Goal: Find specific page/section: Find specific page/section

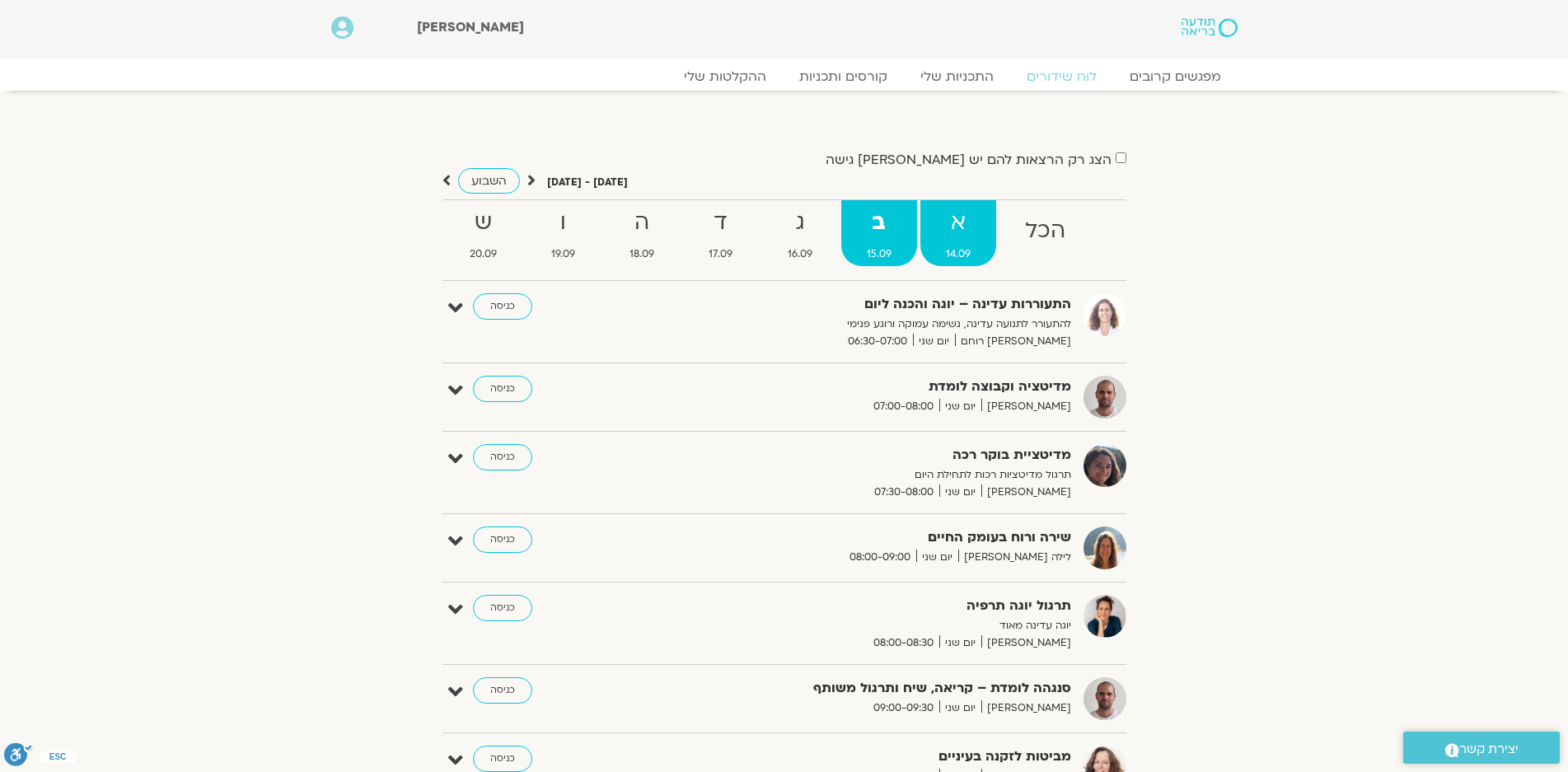
click at [941, 216] on strong "א" at bounding box center [957, 223] width 76 height 37
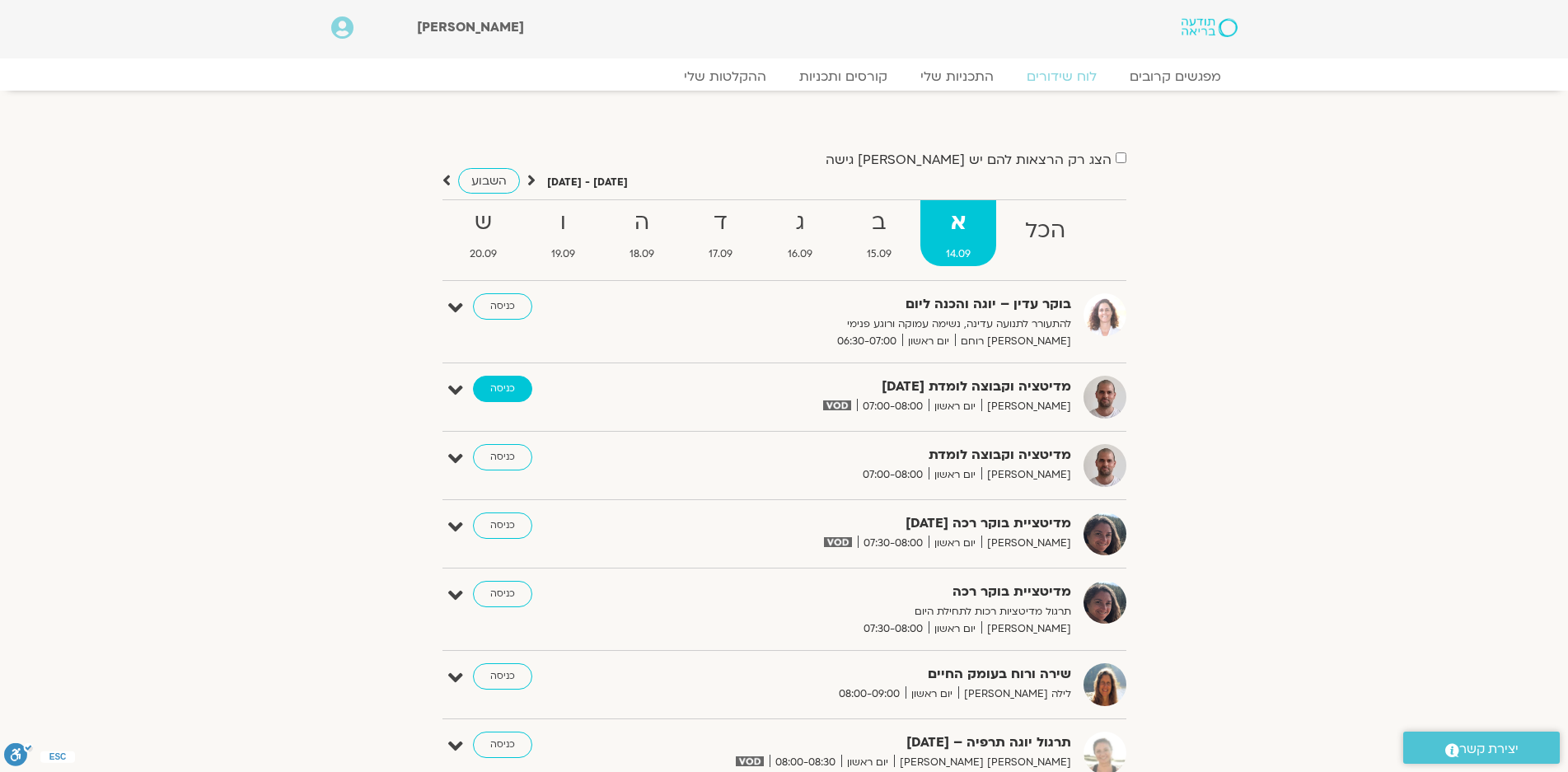
click at [505, 389] on link "כניסה" at bounding box center [502, 389] width 59 height 27
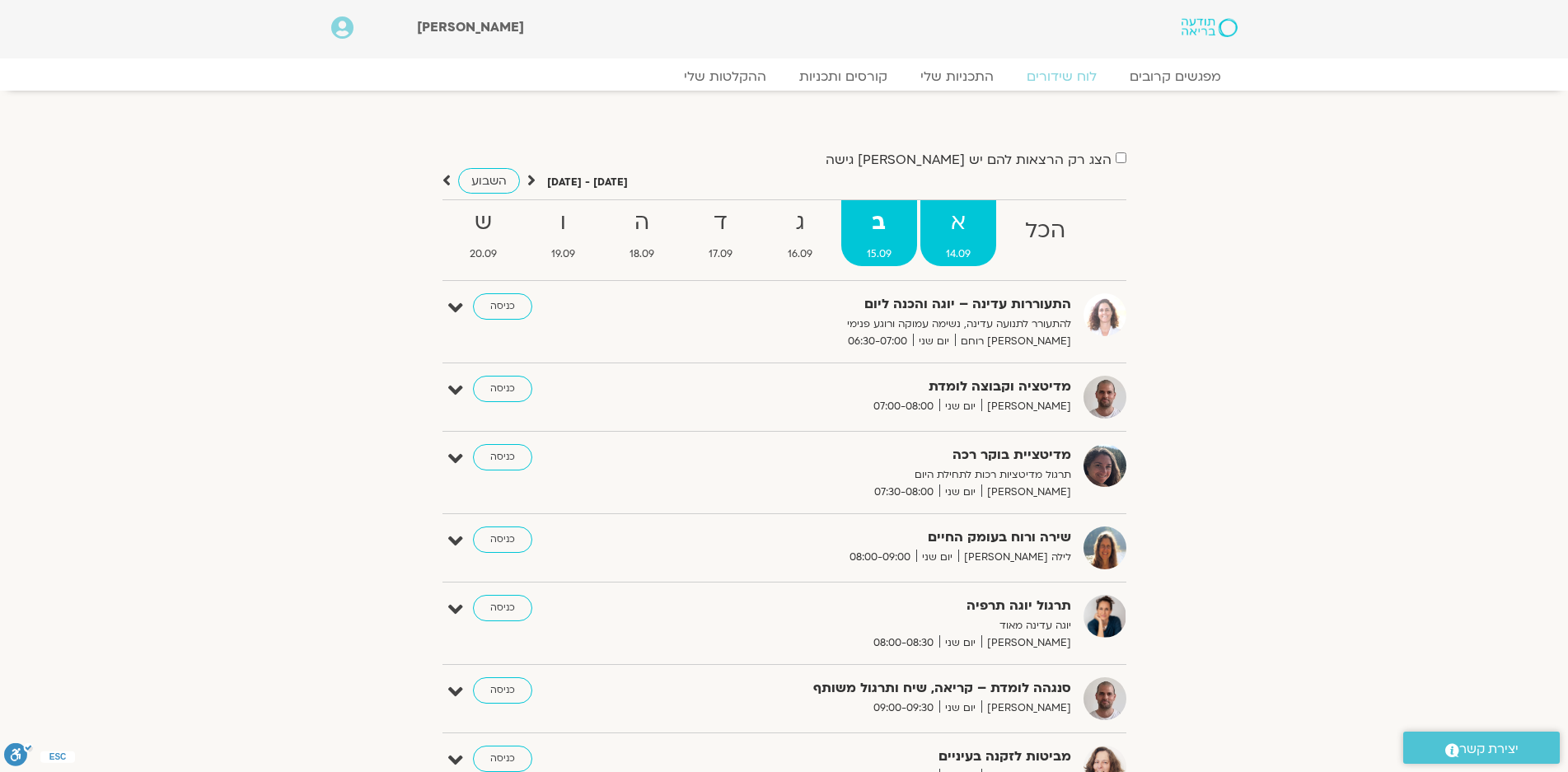
click at [956, 226] on strong "א" at bounding box center [957, 223] width 76 height 37
